Goal: Task Accomplishment & Management: Complete application form

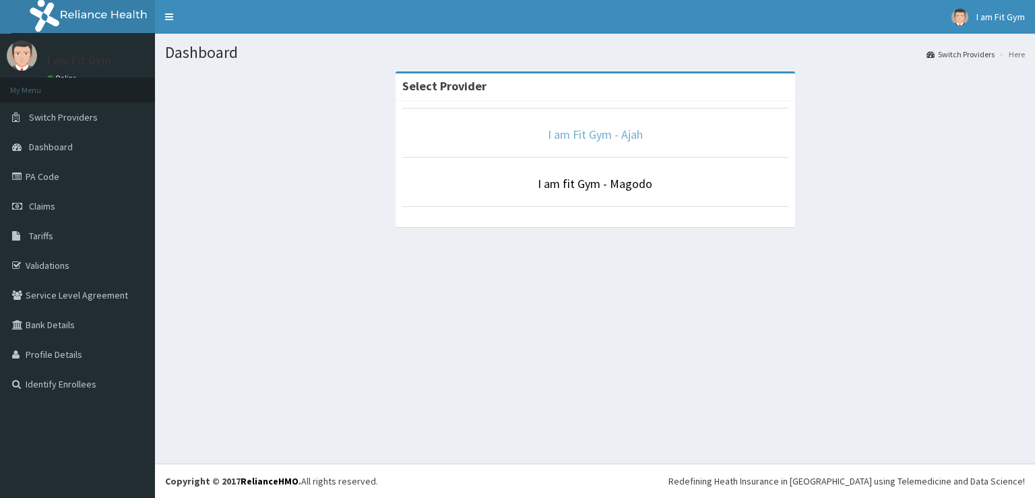
click at [594, 133] on link "I am Fit Gym - Ajah" at bounding box center [595, 135] width 95 height 16
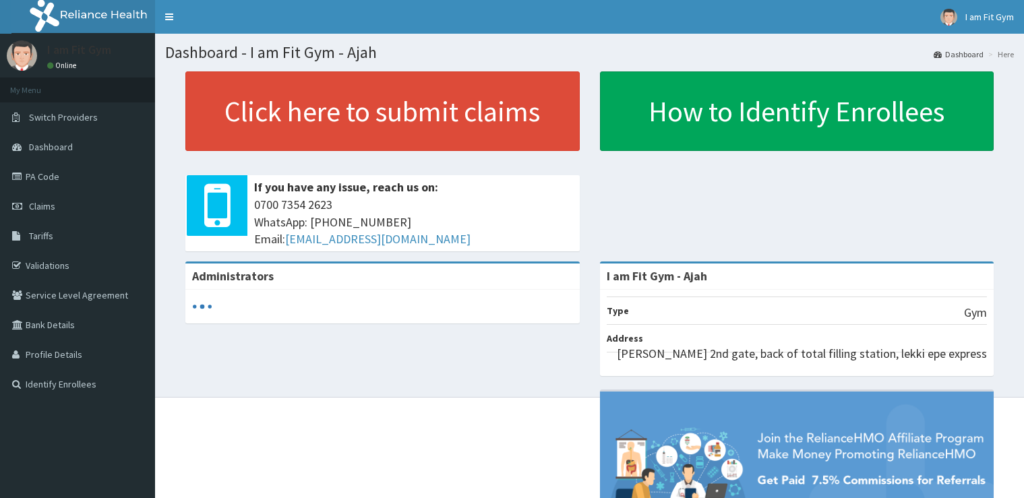
click at [474, 98] on link "Click here to submit claims" at bounding box center [382, 111] width 394 height 80
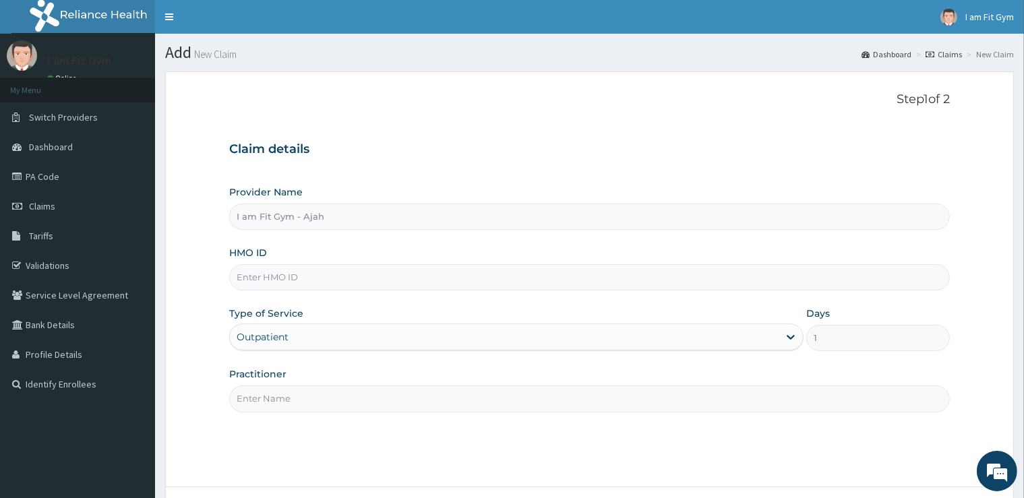
click at [361, 402] on input "Practitioner" at bounding box center [589, 399] width 720 height 26
type input "RAZZIE"
click at [380, 286] on input "HMO ID" at bounding box center [589, 277] width 720 height 26
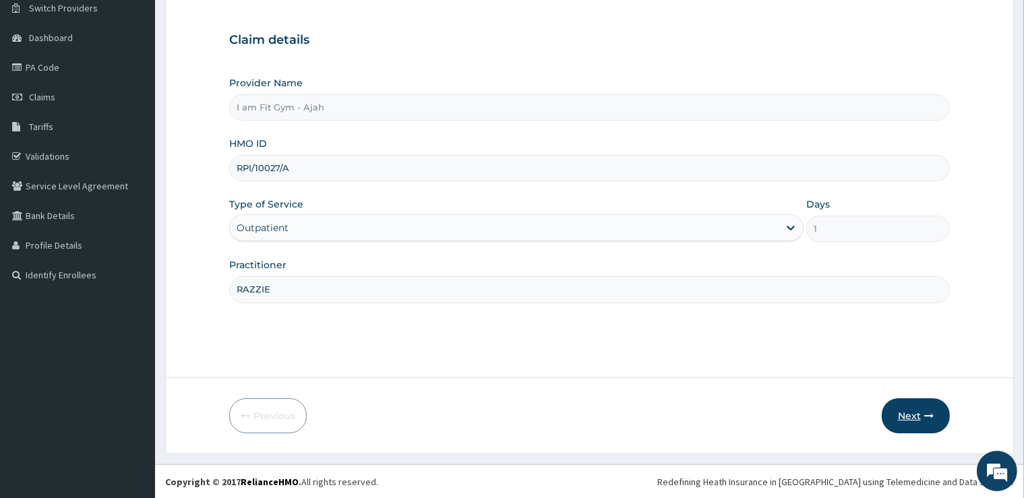
type input "RPI/10027/A"
click at [919, 410] on button "Next" at bounding box center [916, 415] width 68 height 35
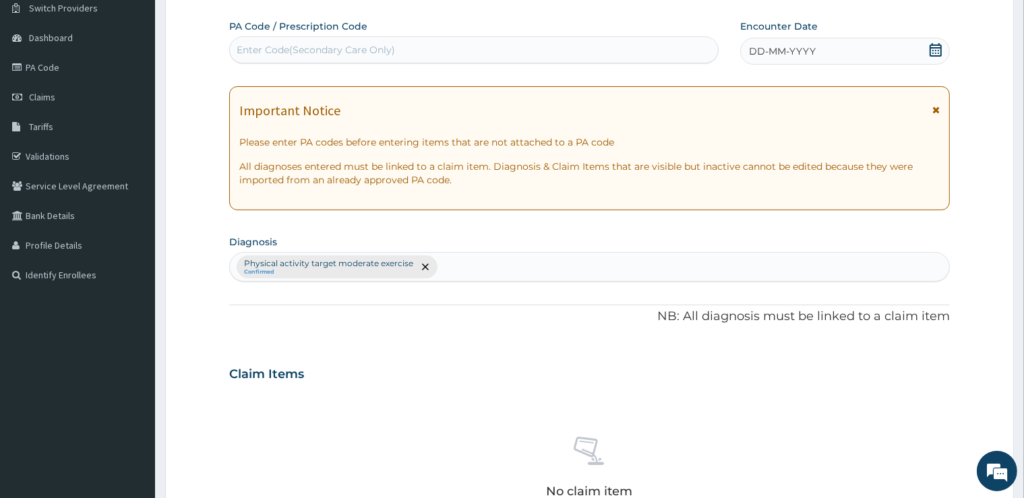
click at [853, 53] on div "DD-MM-YYYY" at bounding box center [845, 51] width 210 height 27
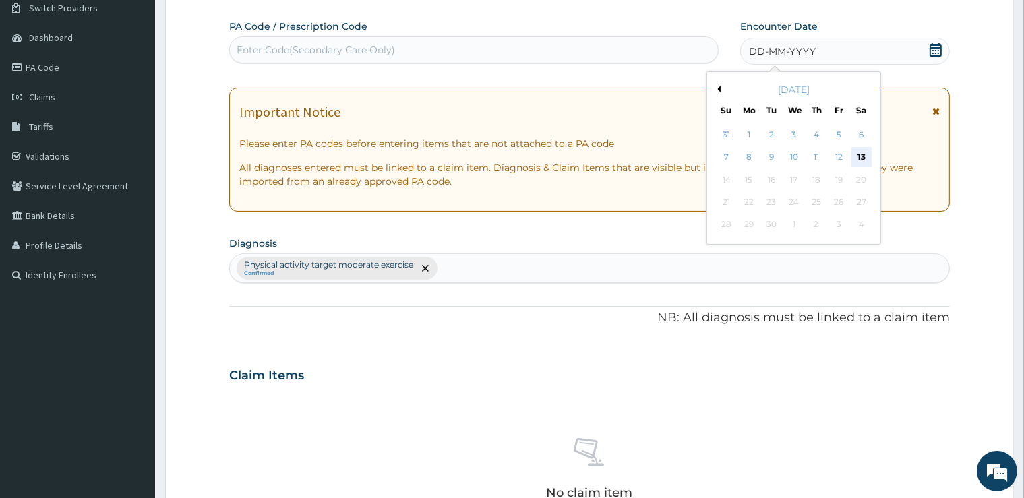
click at [857, 156] on div "13" at bounding box center [861, 158] width 20 height 20
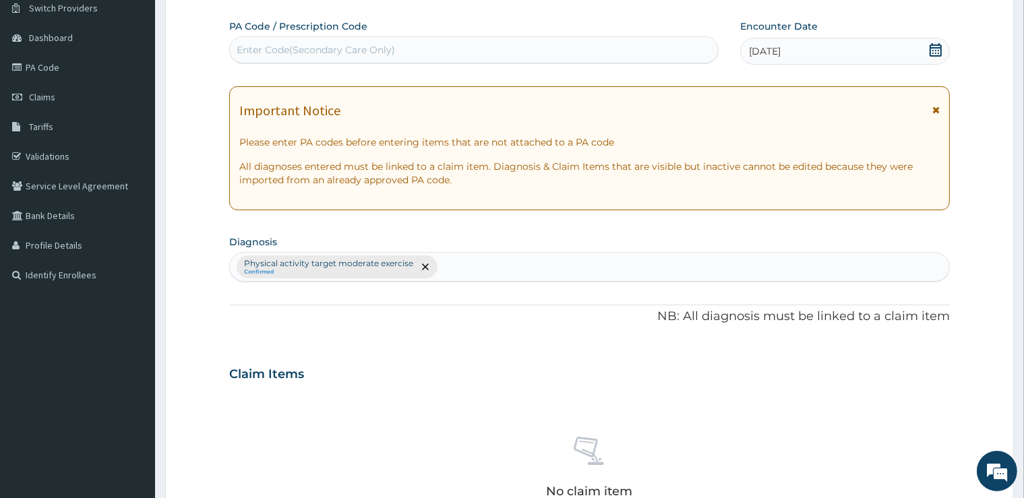
click at [673, 51] on div "Enter Code(Secondary Care Only)" at bounding box center [474, 50] width 488 height 22
type input "PA/A581BE"
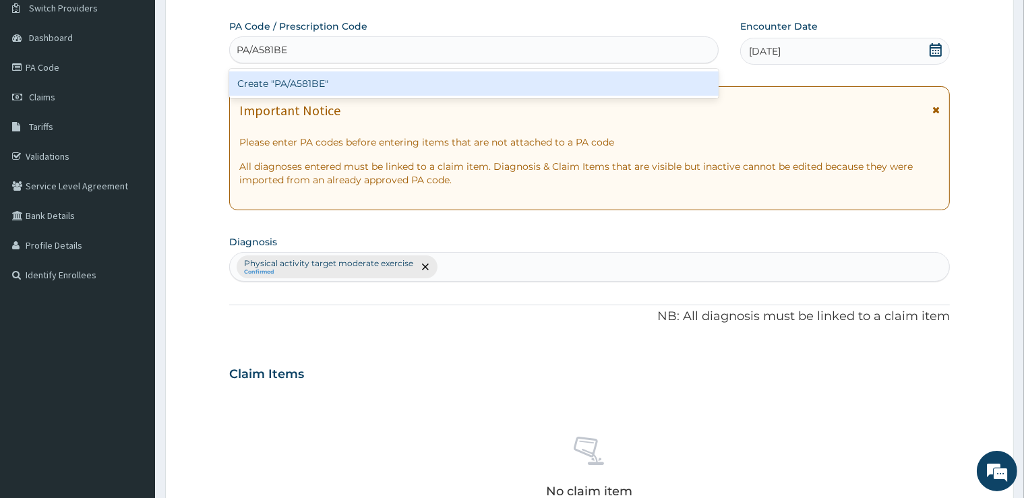
click at [661, 82] on div "Create "PA/A581BE"" at bounding box center [473, 83] width 489 height 24
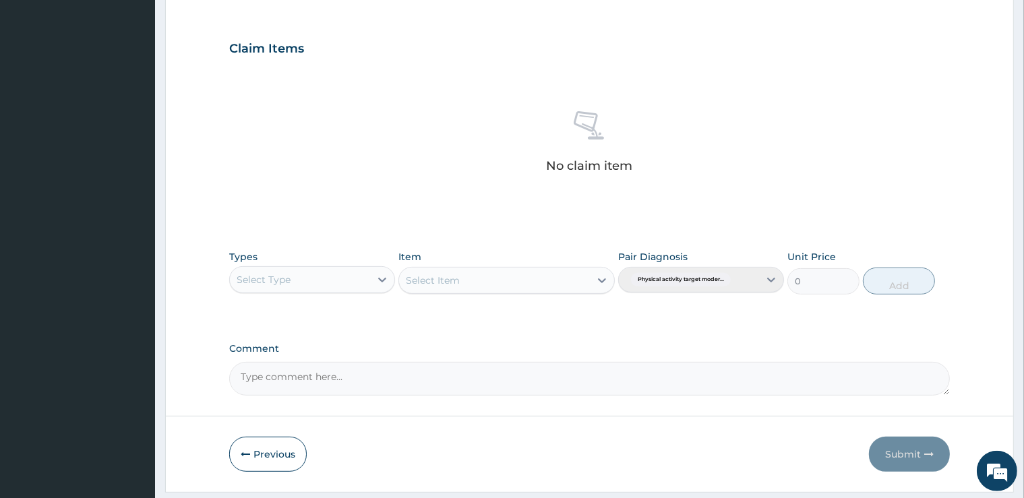
scroll to position [472, 0]
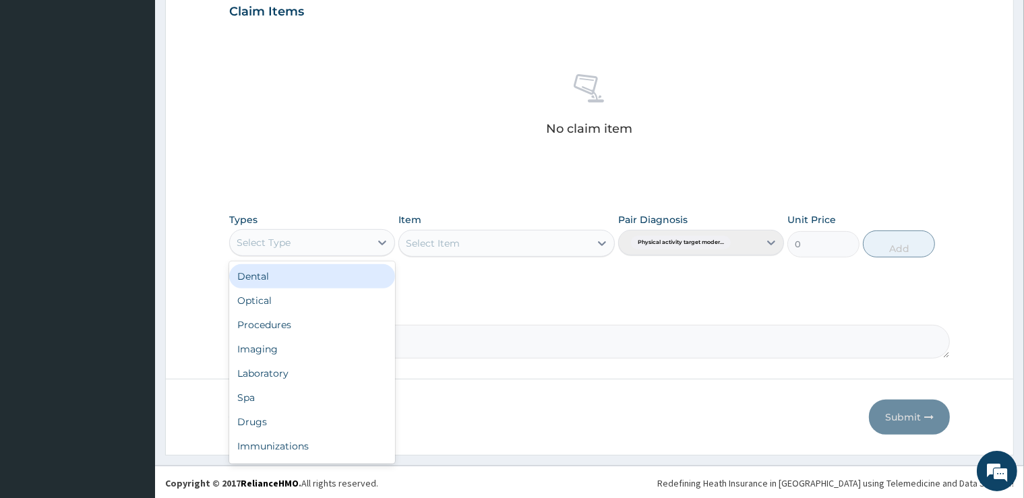
click at [293, 233] on div "Select Type" at bounding box center [300, 243] width 140 height 22
type input "G"
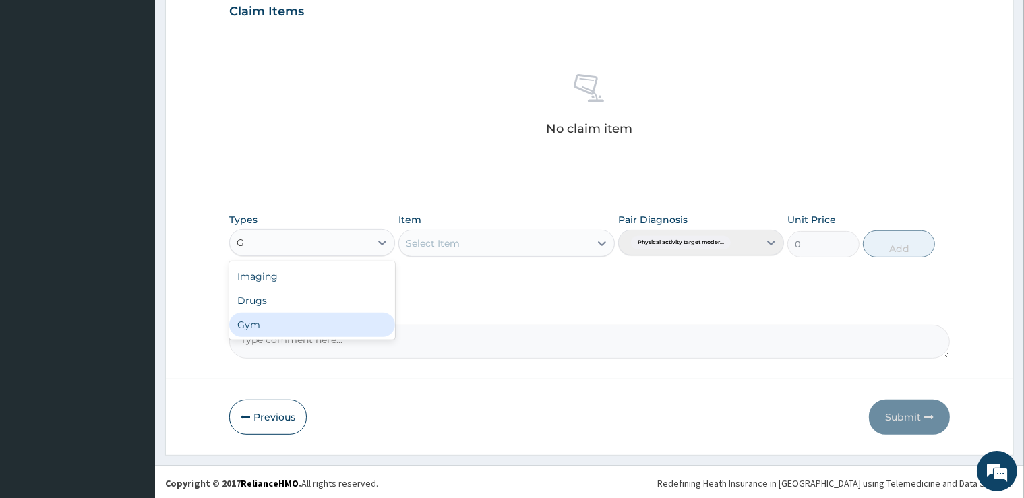
click at [301, 317] on div "Gym" at bounding box center [312, 325] width 166 height 24
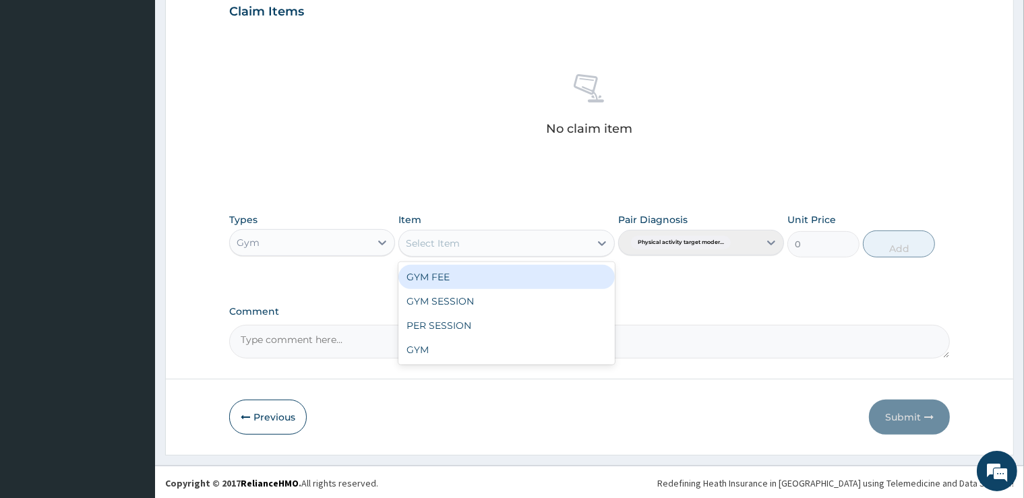
click at [456, 243] on div "Select Item" at bounding box center [433, 243] width 54 height 13
click at [443, 277] on div "GYM FEE" at bounding box center [506, 277] width 216 height 24
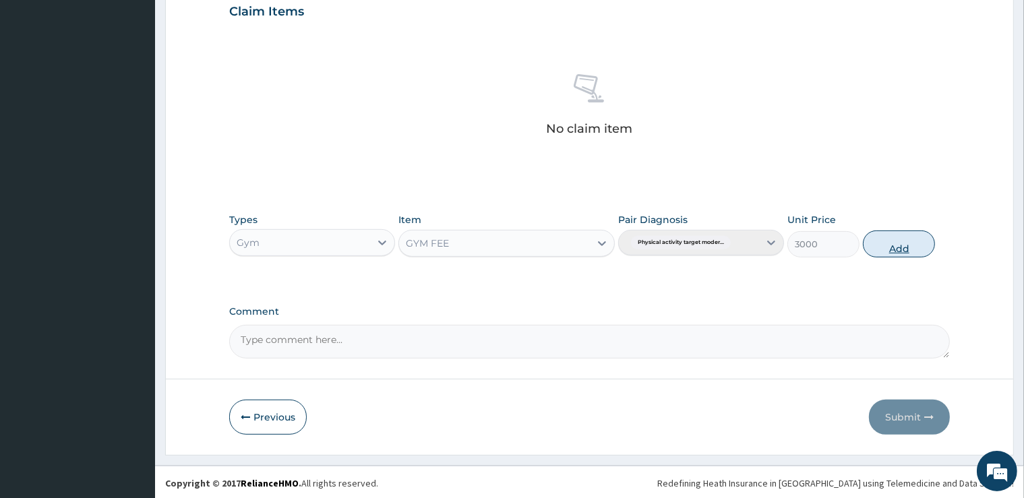
click at [889, 235] on button "Add" at bounding box center [899, 244] width 72 height 27
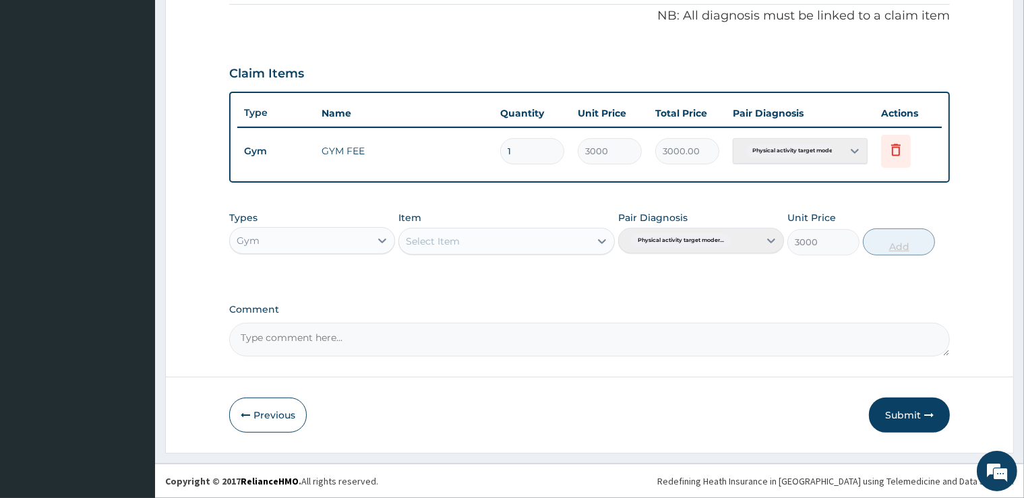
type input "0"
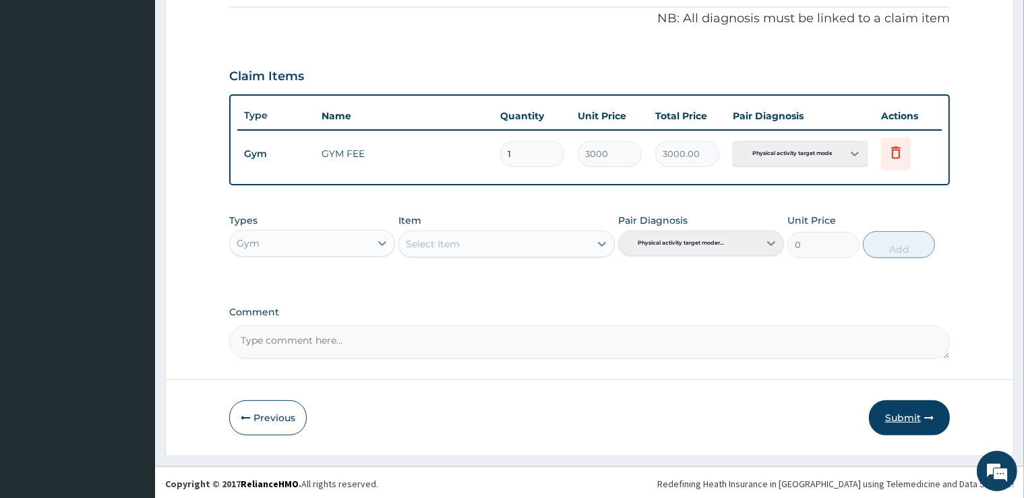
click at [883, 419] on button "Submit" at bounding box center [909, 417] width 81 height 35
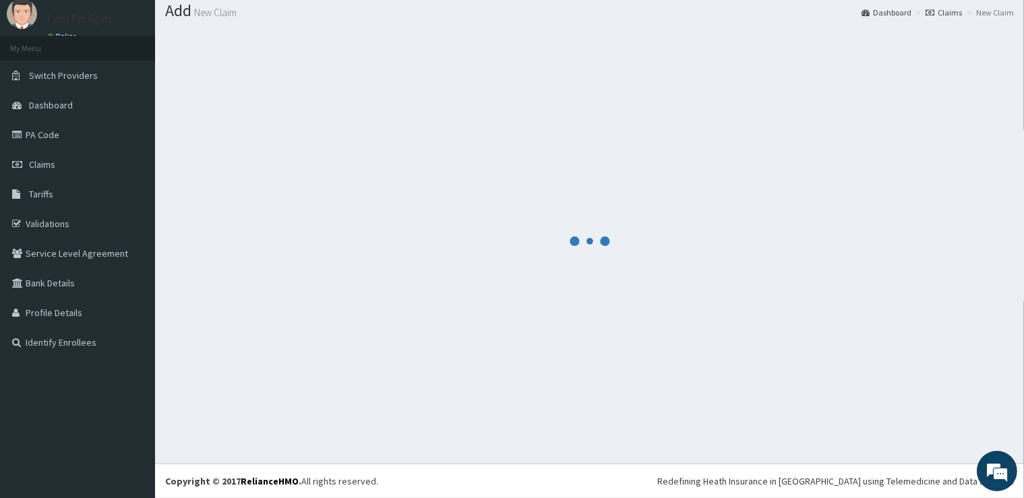
scroll to position [41, 0]
